Goal: Transaction & Acquisition: Purchase product/service

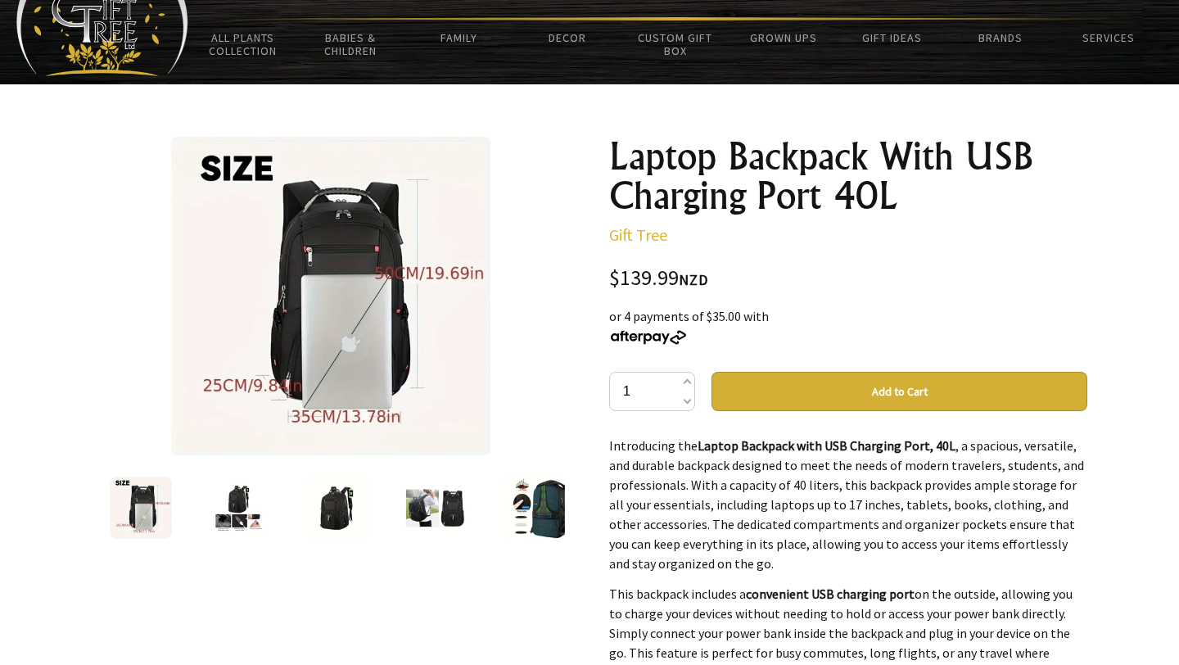
scroll to position [90, 0]
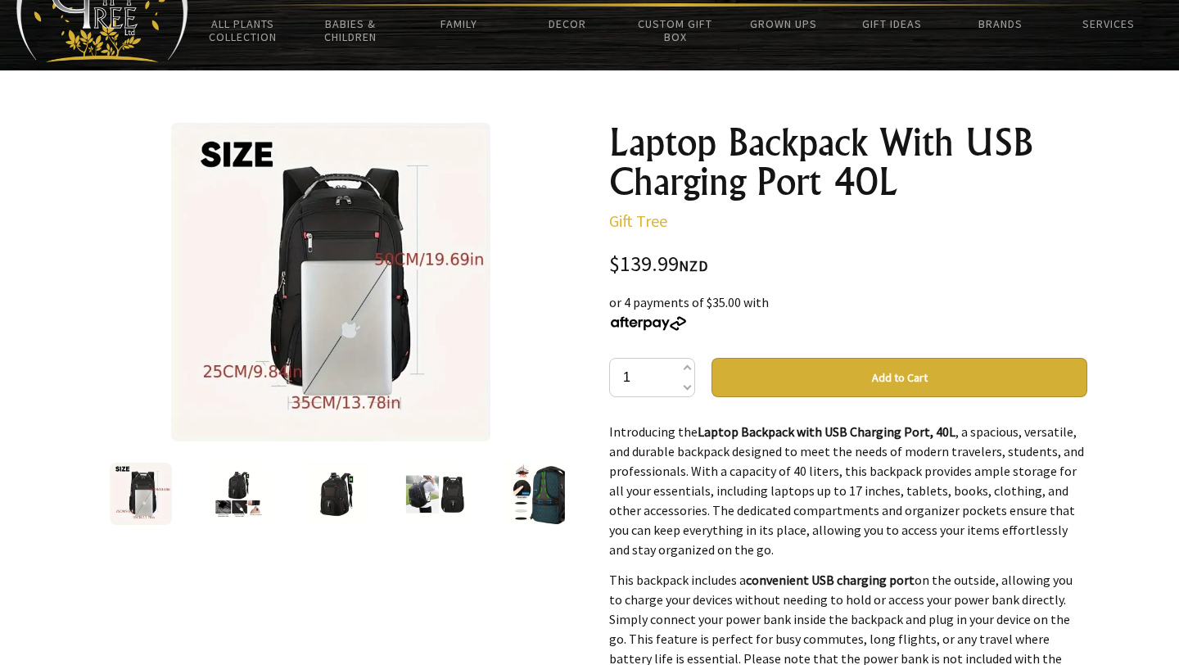
click at [226, 510] on img at bounding box center [239, 494] width 62 height 62
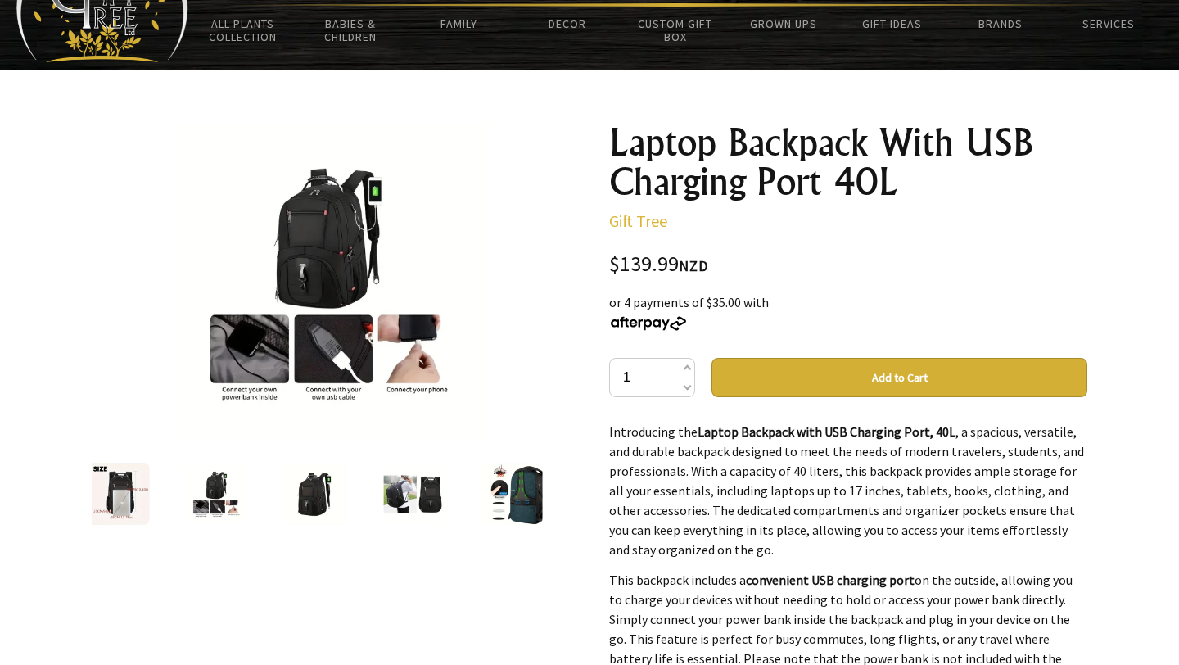
click at [319, 483] on img at bounding box center [315, 494] width 62 height 62
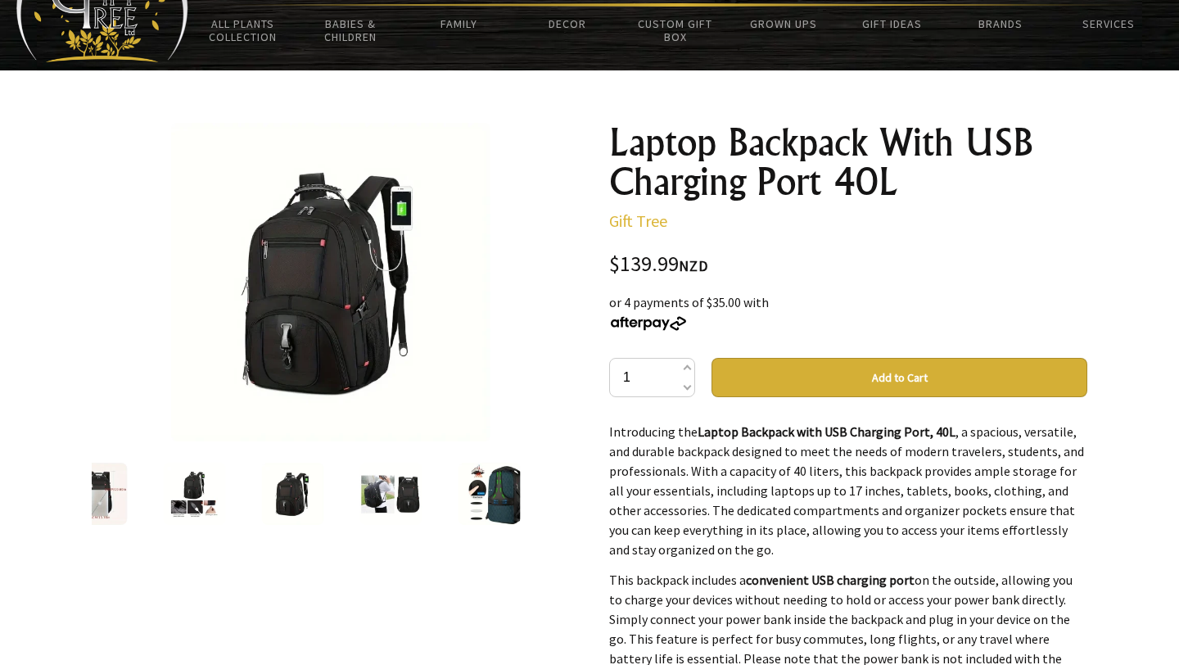
click at [388, 493] on img at bounding box center [391, 494] width 62 height 62
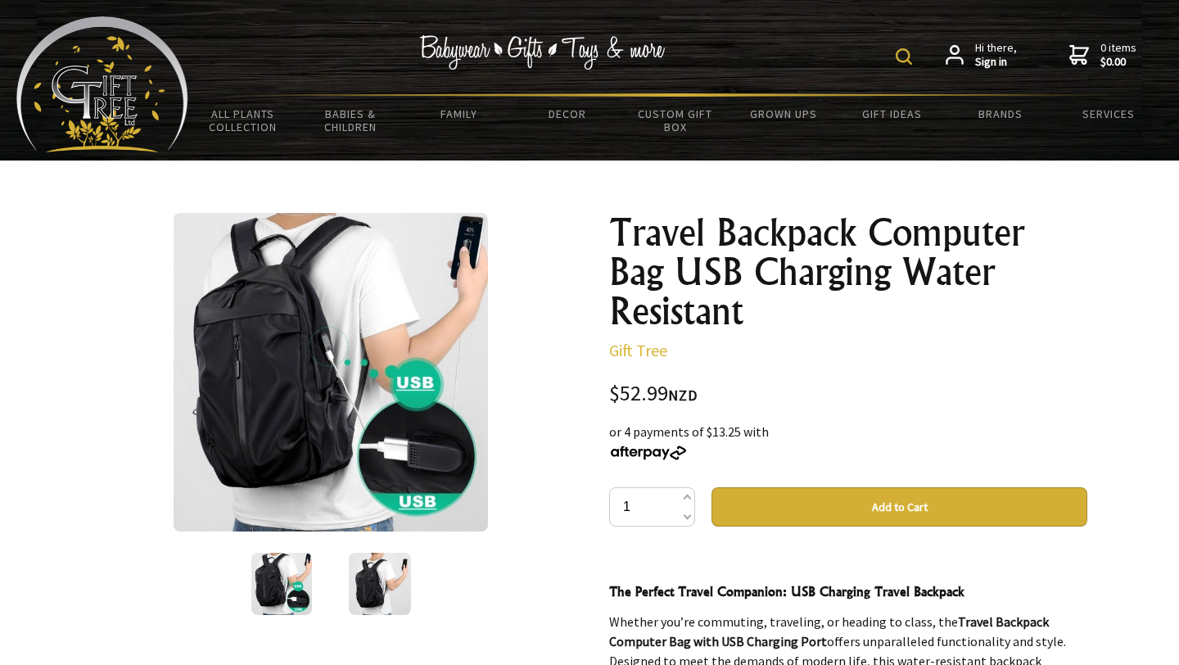
click at [382, 573] on img at bounding box center [380, 584] width 62 height 62
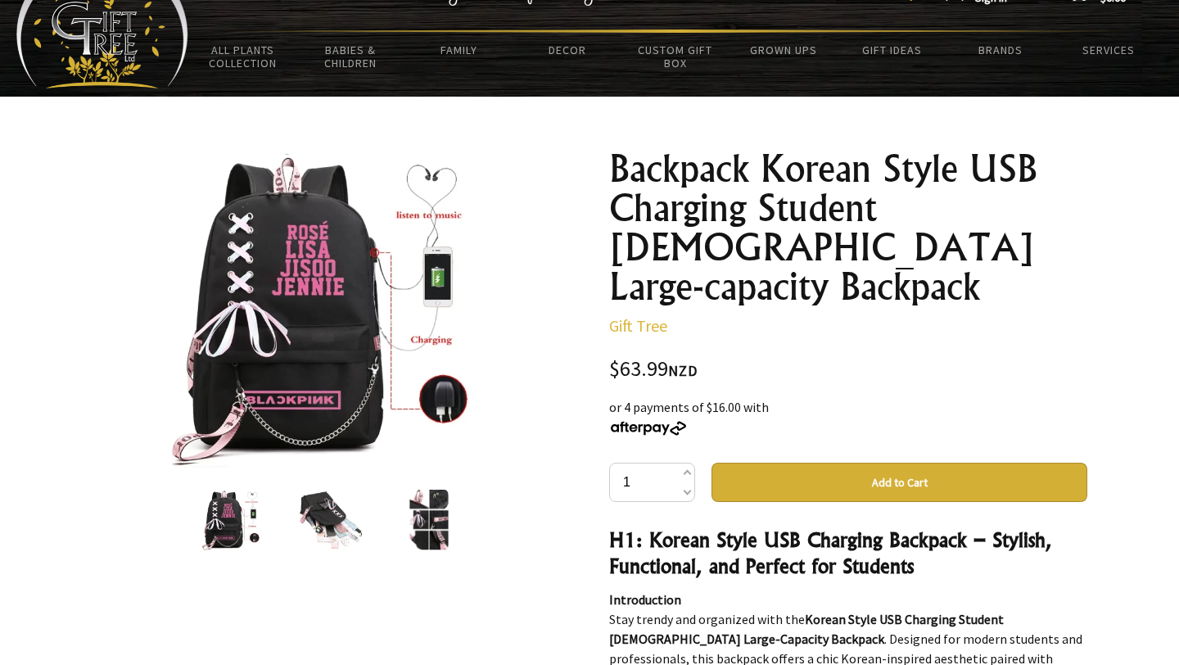
scroll to position [70, 0]
